Goal: Transaction & Acquisition: Purchase product/service

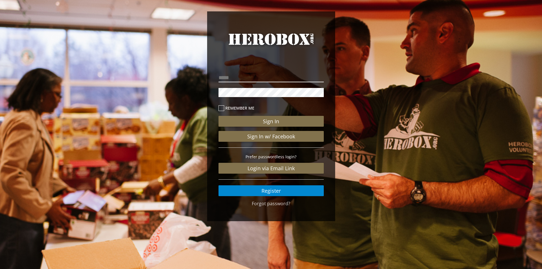
click at [244, 81] on input "email" at bounding box center [271, 77] width 105 height 9
click at [264, 193] on link "Register" at bounding box center [271, 190] width 105 height 11
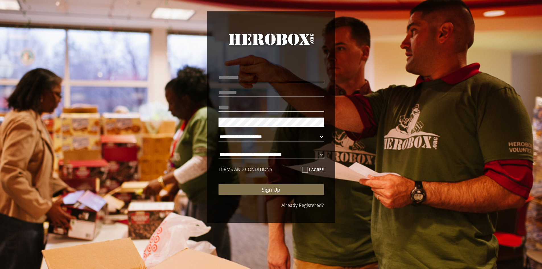
click at [248, 77] on input "text" at bounding box center [271, 77] width 105 height 9
type input "*********"
type input "********"
type input "*"
type input "**********"
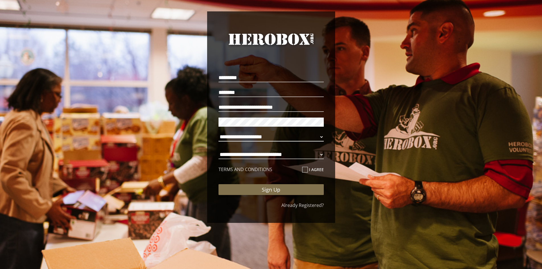
click at [293, 137] on select "**********" at bounding box center [271, 136] width 105 height 9
select select "**********"
click at [219, 132] on select "**********" at bounding box center [271, 136] width 105 height 9
click at [275, 153] on select "**********" at bounding box center [271, 154] width 105 height 9
click at [219, 150] on select "**********" at bounding box center [271, 154] width 105 height 9
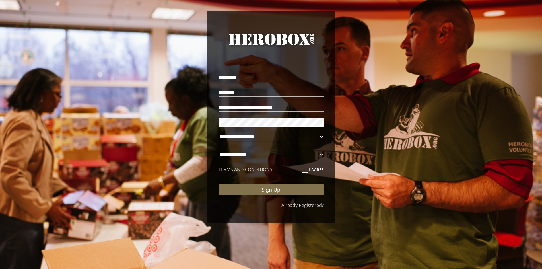
select select "**********"
click at [305, 173] on p "I agree" at bounding box center [313, 170] width 22 height 8
click at [307, 171] on icon at bounding box center [305, 170] width 6 height 6
click at [306, 171] on input "I agree" at bounding box center [304, 171] width 4 height 9
checkbox input "****"
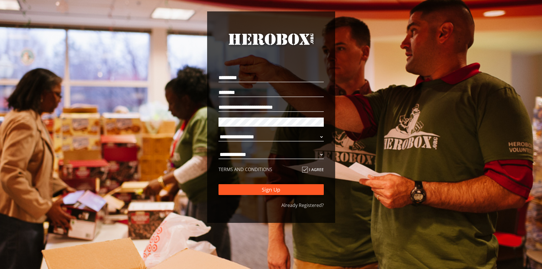
click at [311, 190] on button "Sign Up" at bounding box center [271, 189] width 105 height 11
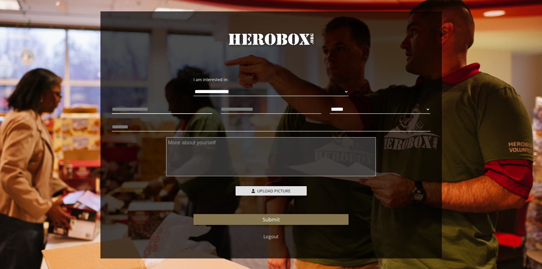
click at [144, 110] on input "text" at bounding box center [162, 109] width 101 height 9
drag, startPoint x: 362, startPoint y: 108, endPoint x: 339, endPoint y: 112, distance: 23.8
click at [362, 108] on select "****** **** ******" at bounding box center [380, 109] width 101 height 9
click at [330, 105] on select "****** **** ******" at bounding box center [380, 109] width 101 height 9
select select "**********"
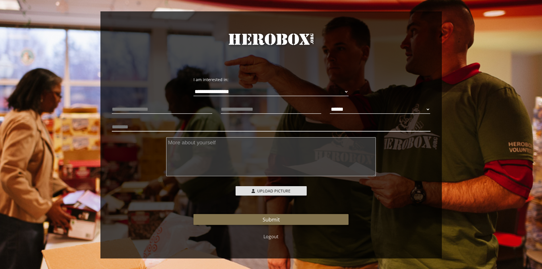
click at [136, 127] on input "text" at bounding box center [271, 126] width 319 height 9
type input "*"
type input "**********"
click at [237, 145] on textarea at bounding box center [271, 156] width 210 height 39
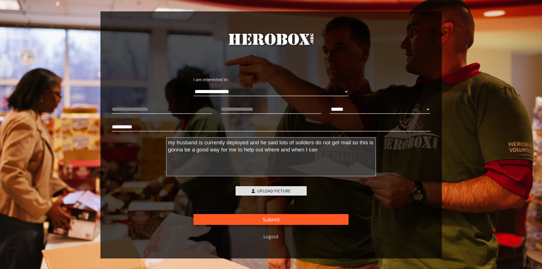
type textarea "my husband is currently deployed and he said lots of soilders do not get mail s…"
click at [291, 222] on button "Submit" at bounding box center [271, 219] width 155 height 11
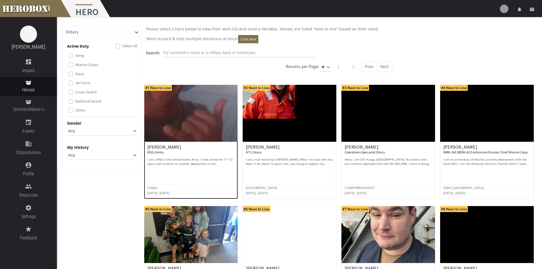
click at [194, 121] on img at bounding box center [191, 113] width 94 height 57
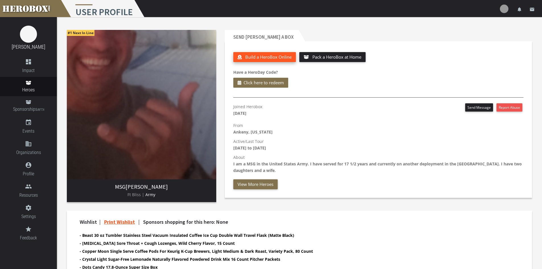
click at [280, 58] on span "Build a HeroBox Online" at bounding box center [268, 57] width 46 height 6
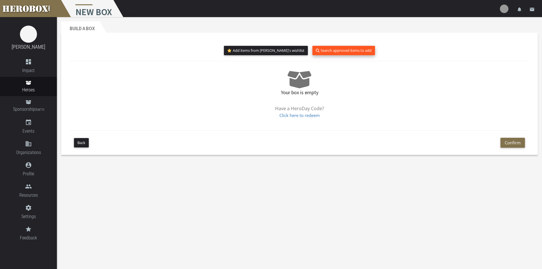
click at [313, 55] on button "Search approved items to add" at bounding box center [344, 50] width 63 height 9
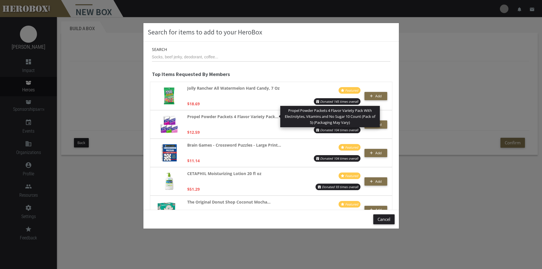
click at [448, 81] on div "Search for items to add to your HeroBox Search Top Items Requested By Members J…" at bounding box center [271, 134] width 542 height 269
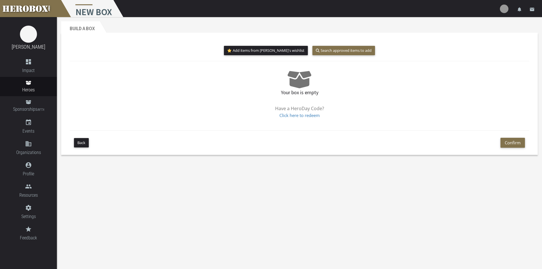
click at [72, 142] on div "Back Confirm" at bounding box center [300, 142] width 460 height 24
click at [77, 142] on button "Back" at bounding box center [81, 142] width 15 height 9
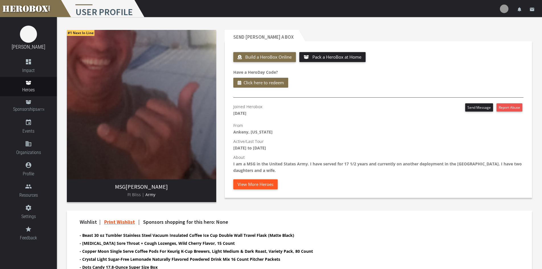
click at [255, 181] on button "View More Heroes" at bounding box center [255, 184] width 44 height 10
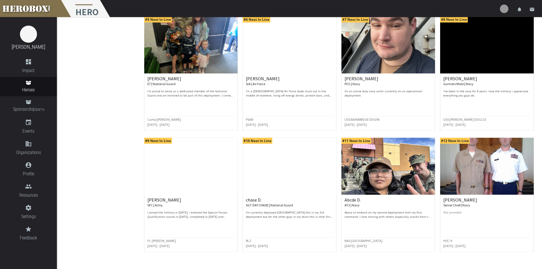
scroll to position [199, 0]
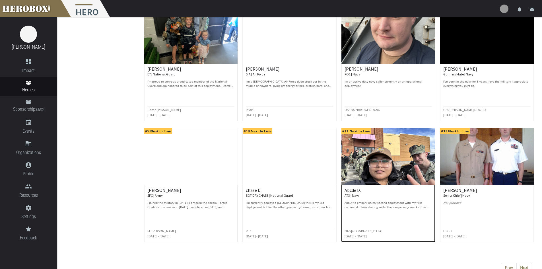
click at [382, 205] on p "About to embark on my second deployment with my first command. I love sharing w…" at bounding box center [388, 205] width 87 height 9
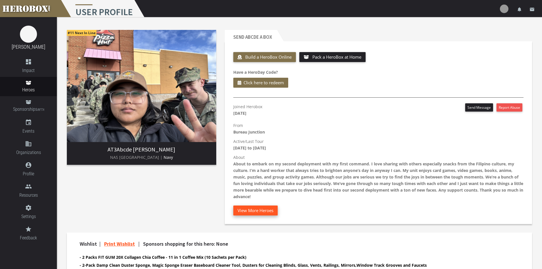
click at [256, 210] on button "View More Heroes" at bounding box center [255, 211] width 44 height 10
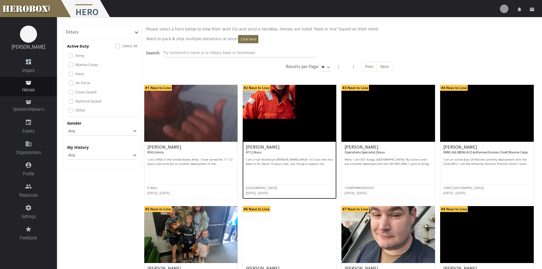
click at [264, 129] on img at bounding box center [290, 113] width 94 height 57
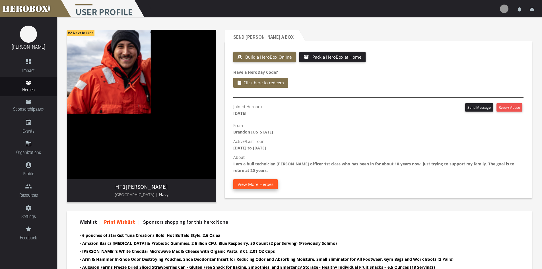
click at [254, 183] on button "View More Heroes" at bounding box center [255, 184] width 44 height 10
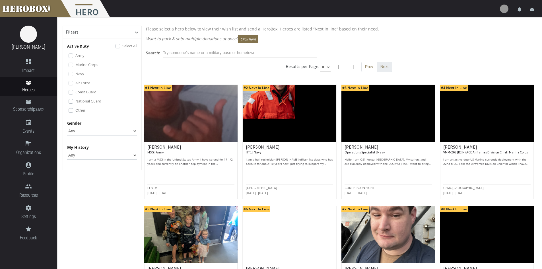
click at [378, 67] on button "Next" at bounding box center [385, 67] width 16 height 10
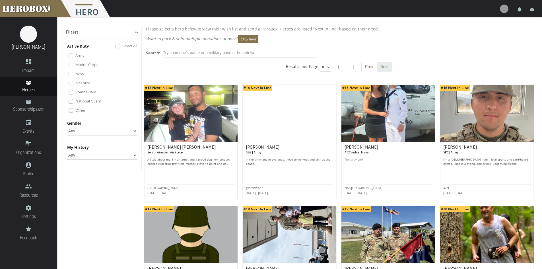
click at [381, 63] on button "Next" at bounding box center [385, 67] width 16 height 10
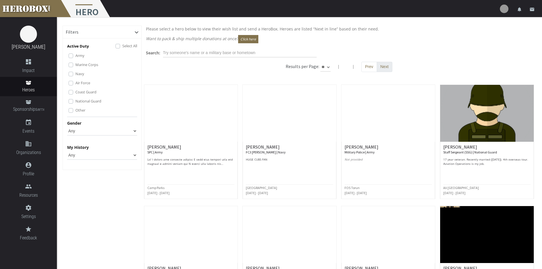
click at [385, 66] on button "Next" at bounding box center [385, 67] width 16 height 10
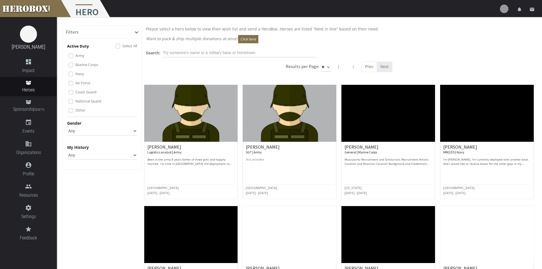
click at [382, 67] on button "Next" at bounding box center [385, 67] width 16 height 10
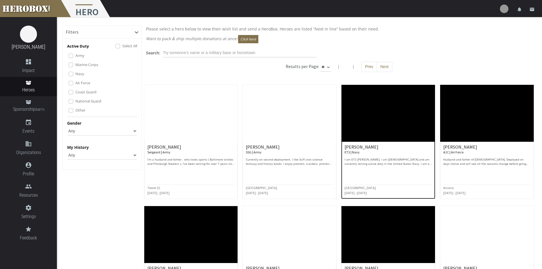
click at [395, 164] on p "I am ET3 [PERSON_NAME]. I am [DEMOGRAPHIC_DATA] and am currently serving active…" at bounding box center [388, 161] width 87 height 9
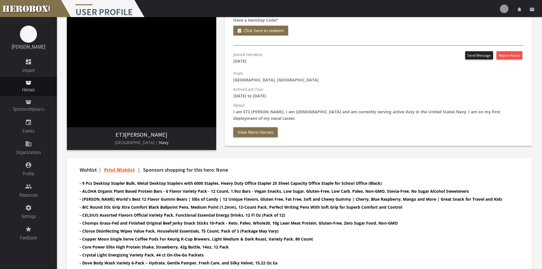
scroll to position [57, 0]
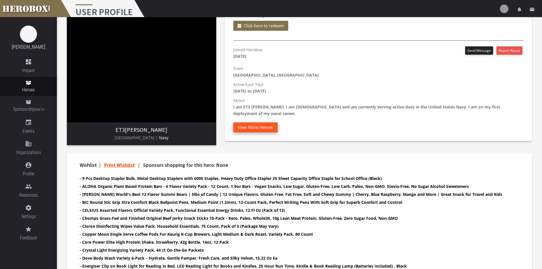
click at [265, 122] on button "View More Heroes" at bounding box center [255, 127] width 44 height 10
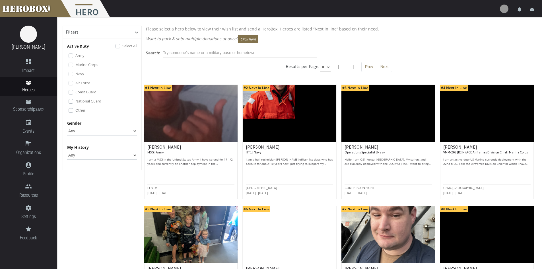
click at [329, 67] on select "** ** **" at bounding box center [326, 67] width 10 height 9
select select "*********"
click at [331, 63] on select "** ** **" at bounding box center [326, 67] width 10 height 9
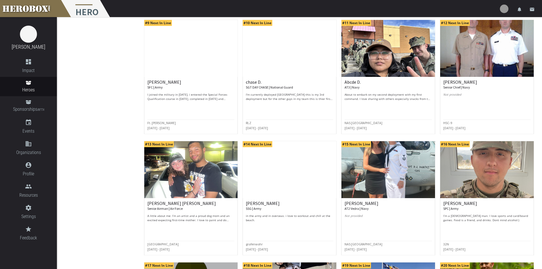
scroll to position [370, 0]
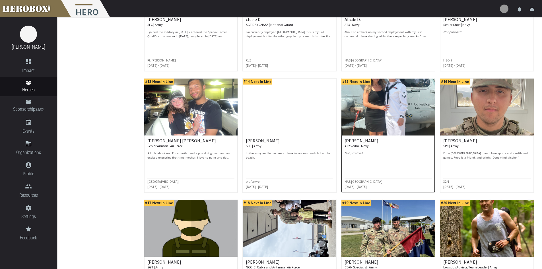
click at [371, 128] on img at bounding box center [389, 107] width 94 height 57
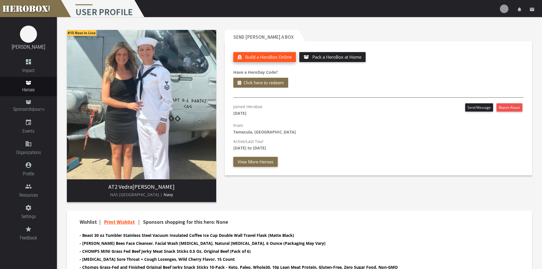
click at [260, 59] on span "Build a HeroBox Online" at bounding box center [268, 57] width 46 height 6
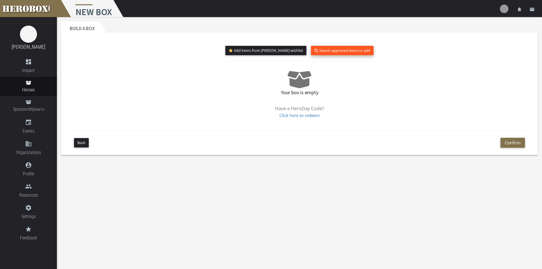
click at [333, 52] on button "Search approved items to add" at bounding box center [342, 50] width 63 height 9
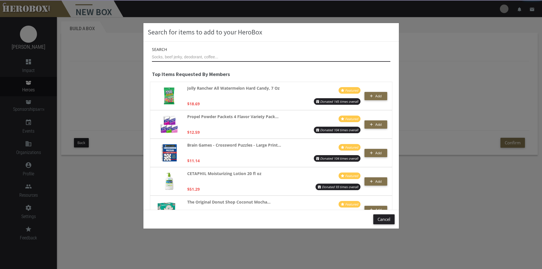
click at [229, 60] on input "text" at bounding box center [271, 57] width 239 height 9
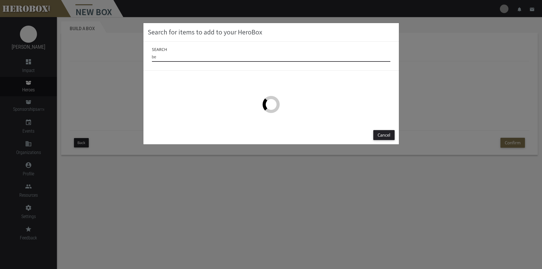
type input "b"
type input "c"
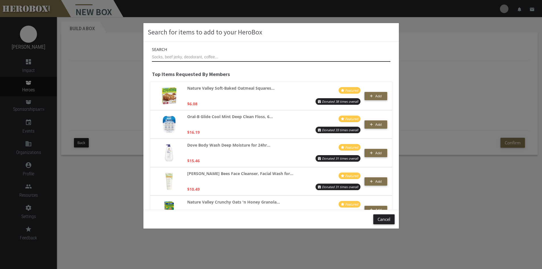
scroll to position [370, 0]
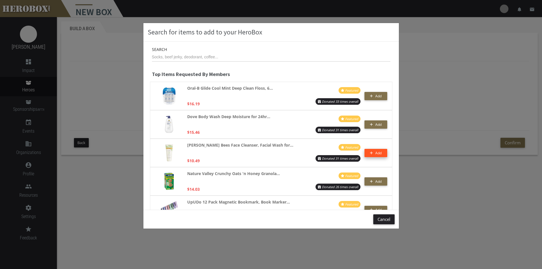
click at [376, 152] on span "Add" at bounding box center [379, 153] width 6 height 5
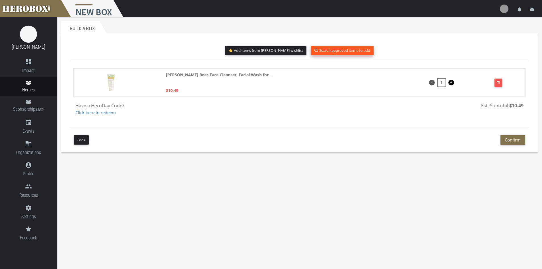
click at [315, 53] on button "Search approved items to add" at bounding box center [342, 50] width 63 height 9
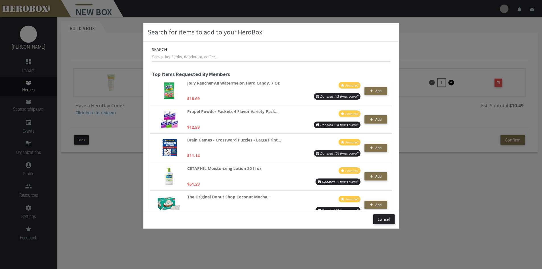
scroll to position [0, 0]
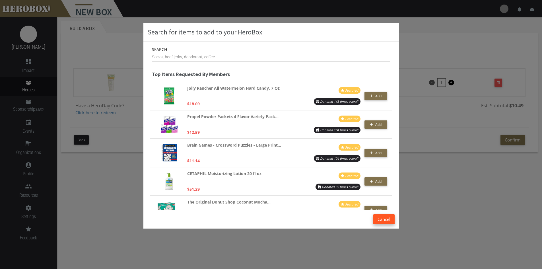
click at [380, 222] on button "Cancel" at bounding box center [384, 219] width 21 height 10
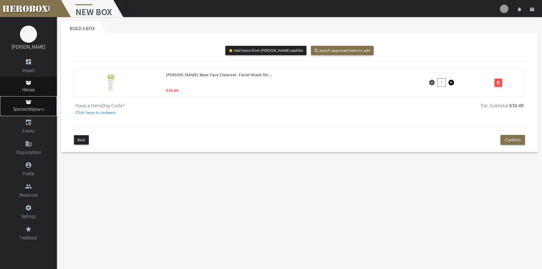
click at [30, 108] on span "Sponsorships BETA" at bounding box center [28, 110] width 57 height 8
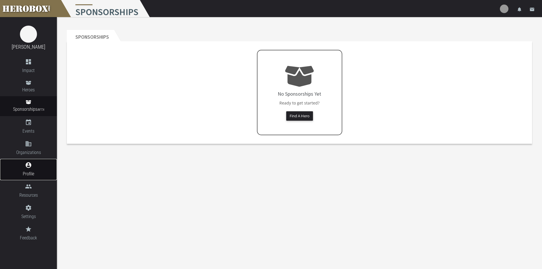
click at [25, 173] on span "Profile" at bounding box center [28, 173] width 57 height 7
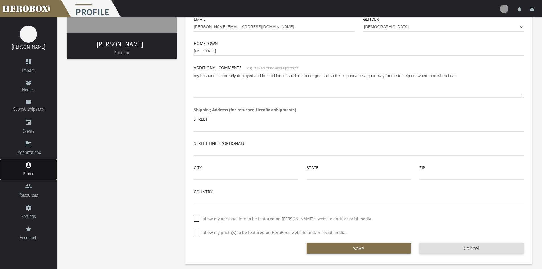
scroll to position [107, 0]
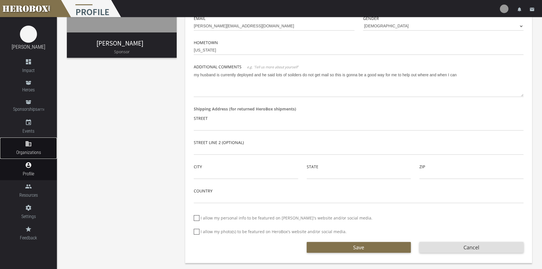
click at [30, 149] on span "Organizations" at bounding box center [28, 152] width 57 height 7
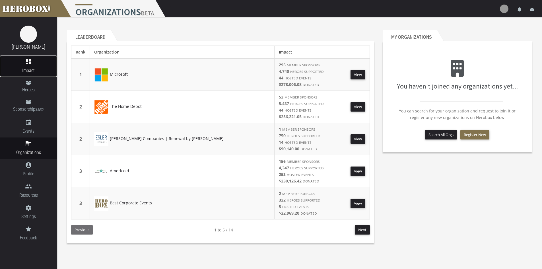
click at [23, 73] on span "Impact" at bounding box center [28, 70] width 57 height 7
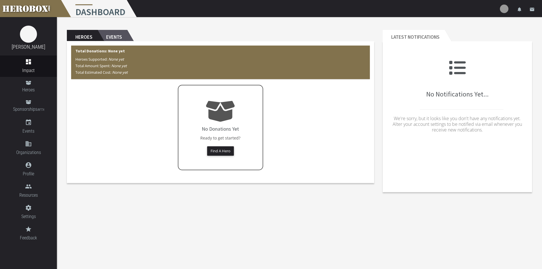
click at [115, 39] on h2 "Events" at bounding box center [113, 35] width 30 height 11
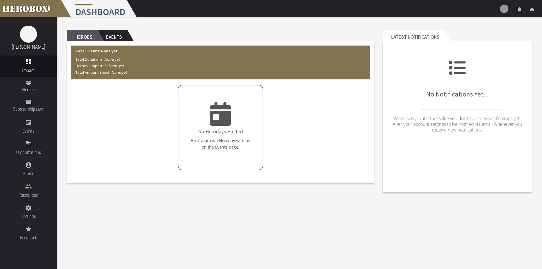
click at [86, 40] on section "Heroes Events Total Events: None yet Total Donations: None yet Heroes Supported…" at bounding box center [220, 106] width 307 height 153
click at [27, 169] on link "account_circle Profile" at bounding box center [28, 169] width 57 height 21
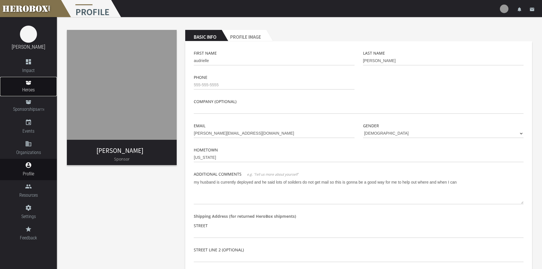
click at [23, 91] on span "Heroes" at bounding box center [28, 89] width 57 height 7
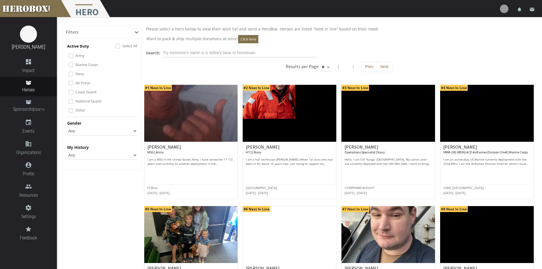
click at [328, 70] on select "** ** **" at bounding box center [326, 67] width 10 height 9
select select "*********"
click at [331, 63] on select "** ** **" at bounding box center [326, 67] width 10 height 9
click at [240, 41] on button "Click here" at bounding box center [248, 39] width 20 height 8
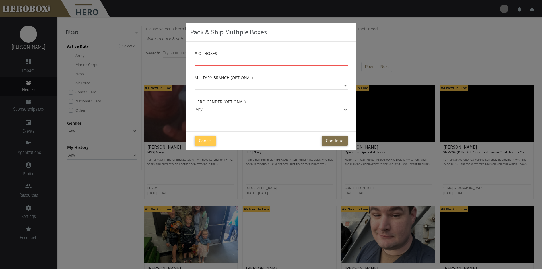
click at [251, 64] on input "number" at bounding box center [271, 61] width 153 height 9
click at [346, 60] on input "1" at bounding box center [271, 61] width 153 height 9
type input "2"
click at [346, 60] on input "2" at bounding box center [271, 61] width 153 height 9
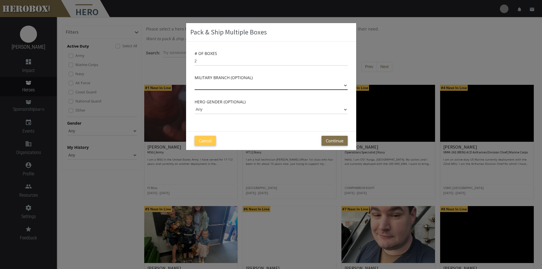
click at [345, 87] on select "Army Marine Corps Navy Air Force Coast Guard National Guard" at bounding box center [271, 85] width 153 height 9
select select "Army"
click at [195, 81] on select "Army Marine Corps Navy Air Force Coast Guard National Guard" at bounding box center [271, 85] width 153 height 9
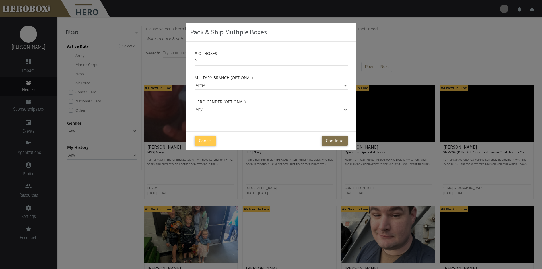
click at [245, 114] on select "Any [DEMOGRAPHIC_DATA] [DEMOGRAPHIC_DATA]" at bounding box center [271, 109] width 153 height 9
select select "[DEMOGRAPHIC_DATA]"
click at [195, 105] on select "Any [DEMOGRAPHIC_DATA] [DEMOGRAPHIC_DATA]" at bounding box center [271, 109] width 153 height 9
click at [345, 145] on button "Continue" at bounding box center [335, 141] width 26 height 10
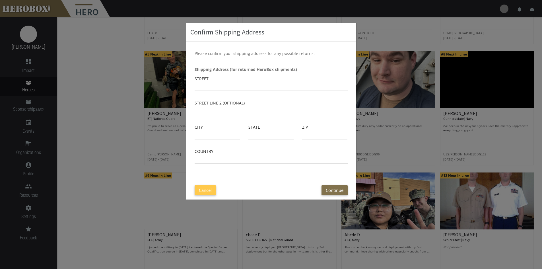
scroll to position [28, 0]
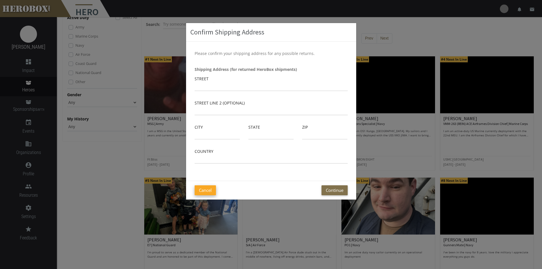
click at [214, 187] on button "Cancel" at bounding box center [205, 190] width 21 height 10
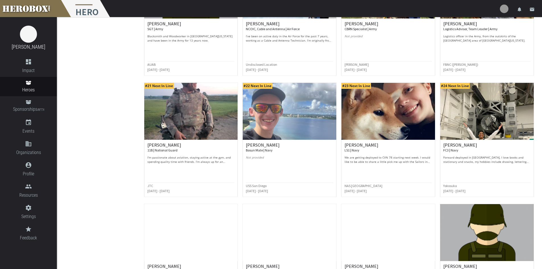
scroll to position [598, 0]
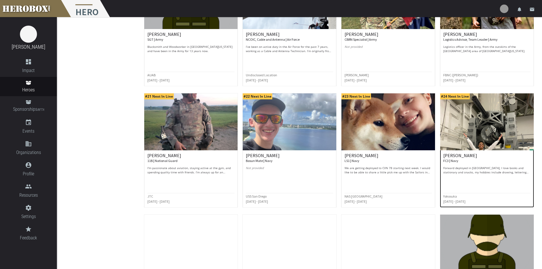
click at [459, 159] on h6 "[PERSON_NAME] FC3 | Navy" at bounding box center [487, 158] width 87 height 10
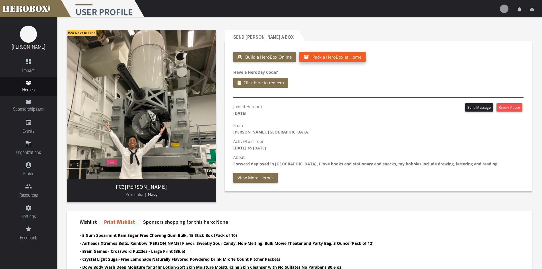
click at [345, 58] on span "Pack a HeroBox at Home" at bounding box center [337, 57] width 49 height 6
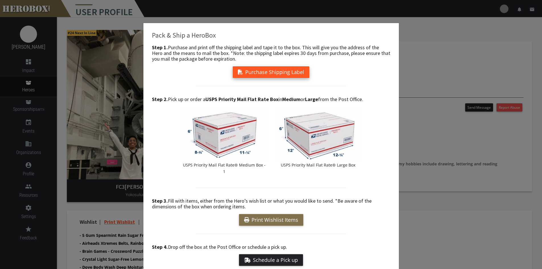
click at [251, 75] on button "Purchase Shipping Label" at bounding box center [271, 72] width 77 height 12
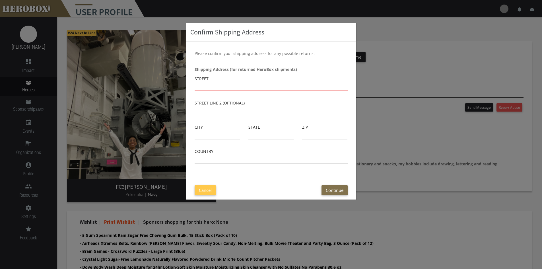
click at [231, 87] on input "text" at bounding box center [271, 86] width 153 height 9
type input "48119 [PERSON_NAME]"
click at [209, 131] on input "text" at bounding box center [217, 134] width 45 height 9
type input "fort hood"
type input "[US_STATE]"
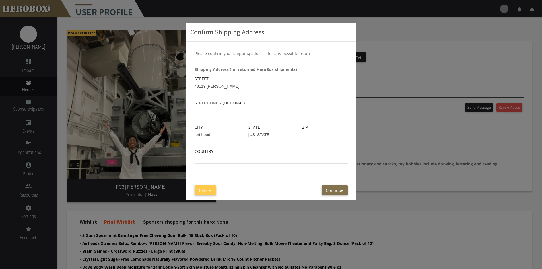
click at [331, 134] on input "text" at bounding box center [324, 134] width 45 height 9
type input "76544"
click at [275, 153] on div "Country" at bounding box center [271, 156] width 153 height 16
click at [271, 159] on input "text" at bounding box center [271, 159] width 153 height 9
type input "[GEOGRAPHIC_DATA]"
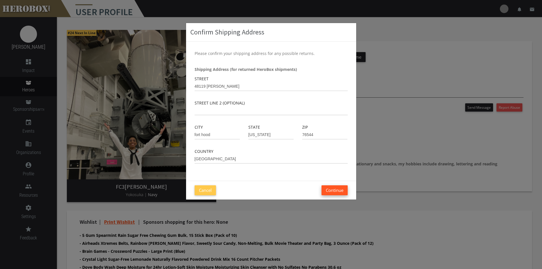
click at [336, 190] on button "Continue" at bounding box center [335, 190] width 26 height 10
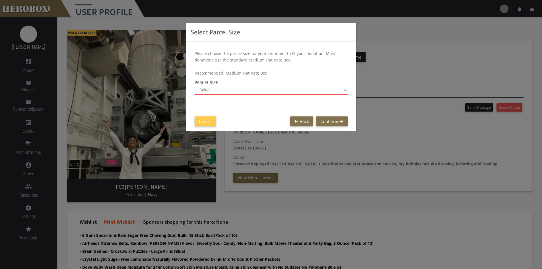
click at [218, 88] on select "-- Select -- Small Flat Rate Envelope (Est. $11.38) Medium Flat Rate Box (Est. …" at bounding box center [271, 90] width 153 height 9
click at [195, 86] on select "-- Select -- Small Flat Rate Envelope (Est. $11.38) Medium Flat Rate Box (Est. …" at bounding box center [271, 90] width 153 height 9
select select "Medium Flat Rate Box"
click at [327, 118] on button "Continue" at bounding box center [331, 121] width 31 height 10
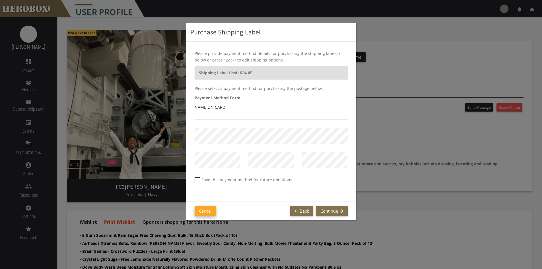
click at [203, 211] on button "Cancel" at bounding box center [205, 211] width 21 height 10
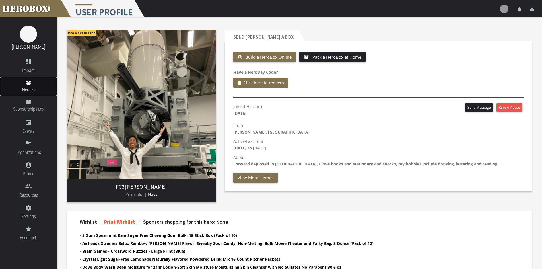
click at [26, 89] on span "Heroes" at bounding box center [28, 89] width 57 height 7
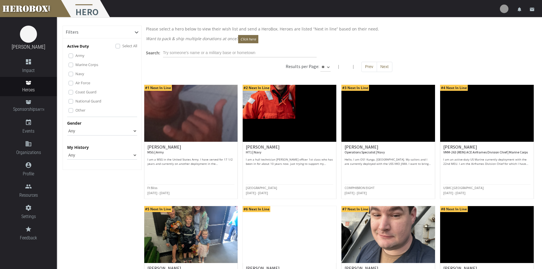
click at [78, 67] on label "Marine Corps" at bounding box center [86, 64] width 23 height 6
click at [76, 73] on label "Navy" at bounding box center [79, 74] width 9 height 6
click at [79, 89] on label "Coast Guard" at bounding box center [85, 92] width 21 height 6
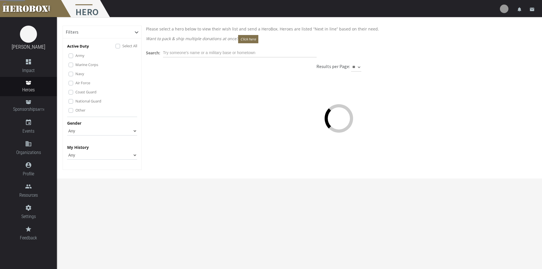
click at [80, 83] on label "Air Force" at bounding box center [82, 83] width 15 height 6
click at [75, 102] on div "National Guard" at bounding box center [103, 101] width 69 height 7
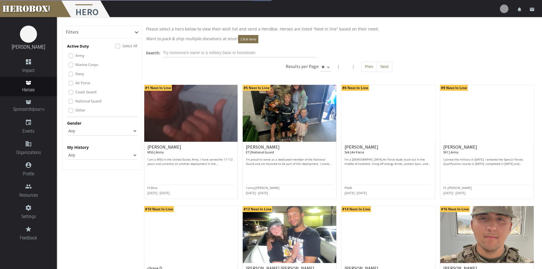
click at [83, 116] on div "Active Duty Select All Army Marine Corps Navy Air Force Coast Guard National Gu…" at bounding box center [102, 80] width 70 height 74
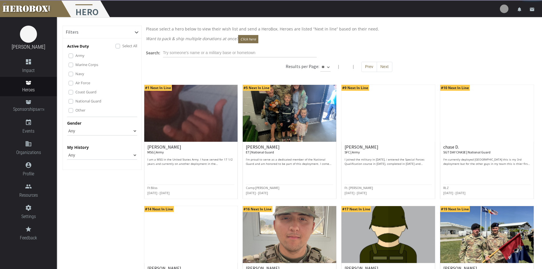
click at [82, 112] on label "Other" at bounding box center [80, 110] width 10 height 6
click at [81, 101] on label "National Guard" at bounding box center [88, 101] width 26 height 6
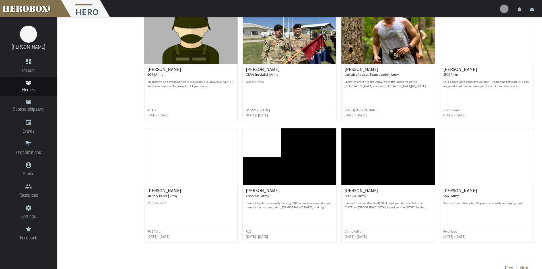
scroll to position [209, 0]
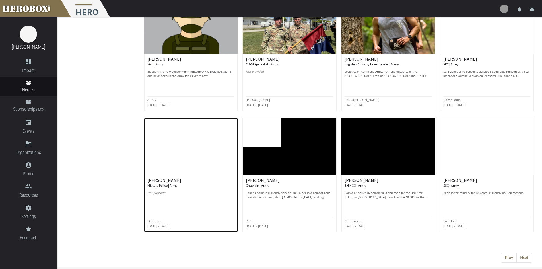
click at [159, 204] on div at bounding box center [190, 204] width 87 height 7
